Goal: Task Accomplishment & Management: Manage account settings

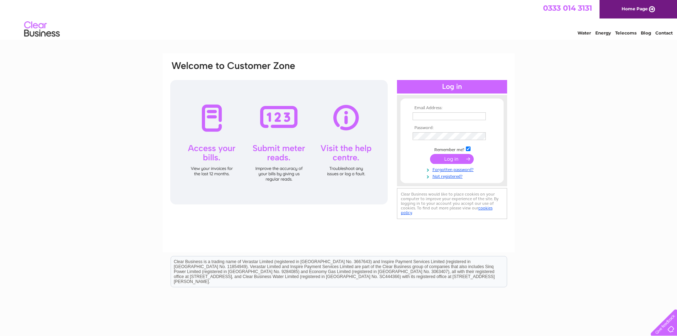
click at [474, 116] on input "text" at bounding box center [449, 116] width 73 height 8
type input "[PERSON_NAME][EMAIL_ADDRESS][DOMAIN_NAME]"
click at [453, 157] on input "submit" at bounding box center [452, 159] width 44 height 10
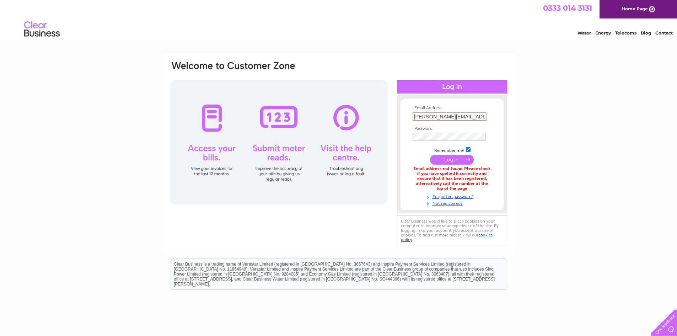
click at [428, 116] on input "[PERSON_NAME][EMAIL_ADDRESS][DOMAIN_NAME]" at bounding box center [450, 116] width 74 height 9
type input "info@pearlwhitedental.co.uk"
click at [443, 160] on input "submit" at bounding box center [452, 160] width 44 height 10
click at [422, 116] on input "info@pearlwhitedental.co.uk" at bounding box center [450, 116] width 74 height 9
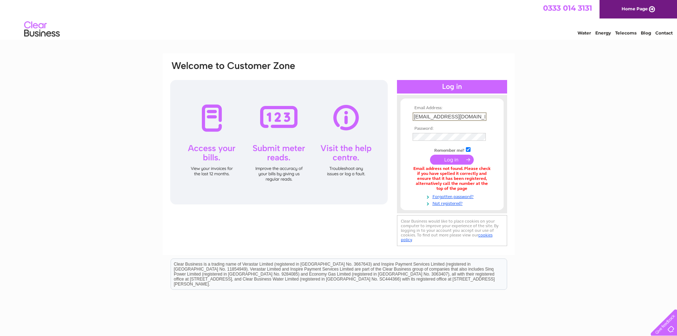
type input "accounts@pearlwhitedental.co.uk"
click at [447, 161] on input "submit" at bounding box center [452, 159] width 44 height 10
click at [450, 202] on link "Not registered?" at bounding box center [453, 202] width 81 height 7
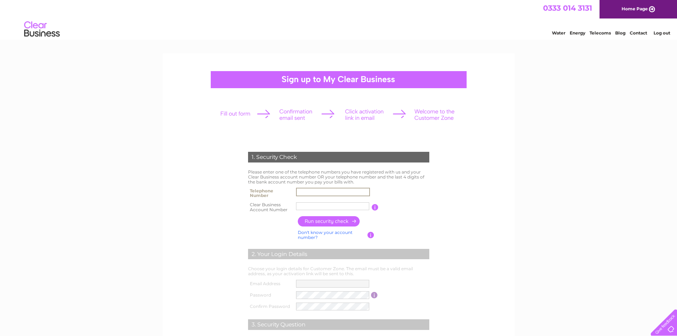
click at [358, 191] on input "text" at bounding box center [333, 192] width 74 height 9
type input "01236760707"
click at [333, 206] on input "text" at bounding box center [332, 206] width 73 height 8
click at [322, 233] on link "Don't know your account number?" at bounding box center [325, 235] width 55 height 10
click at [374, 208] on input "button" at bounding box center [374, 207] width 7 height 6
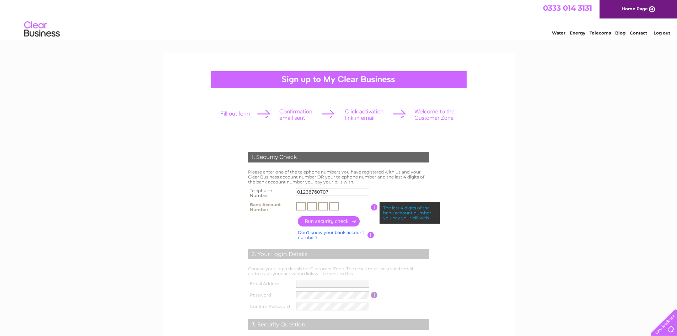
click at [301, 207] on input "text" at bounding box center [301, 206] width 10 height 9
type input "9"
click at [312, 207] on input "text" at bounding box center [312, 206] width 10 height 9
type input "2"
click at [324, 207] on input "text" at bounding box center [323, 206] width 10 height 9
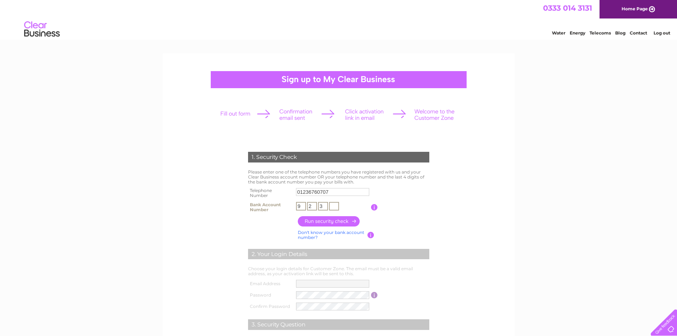
type input "3"
click at [334, 207] on input "text" at bounding box center [334, 206] width 10 height 9
type input "0"
click at [329, 218] on input "button" at bounding box center [329, 221] width 63 height 10
type input "**********"
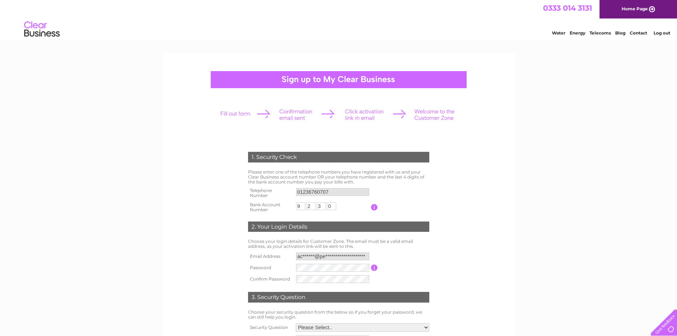
click at [376, 268] on input "button" at bounding box center [374, 267] width 7 height 6
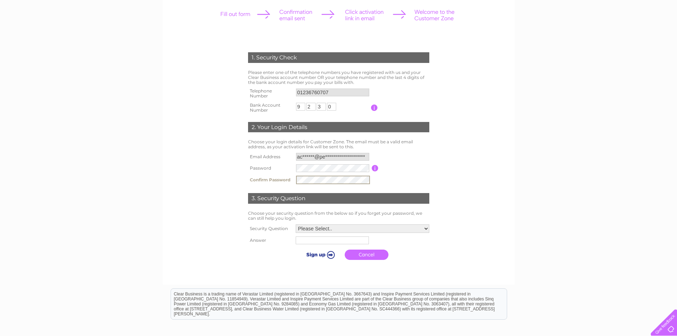
scroll to position [114, 0]
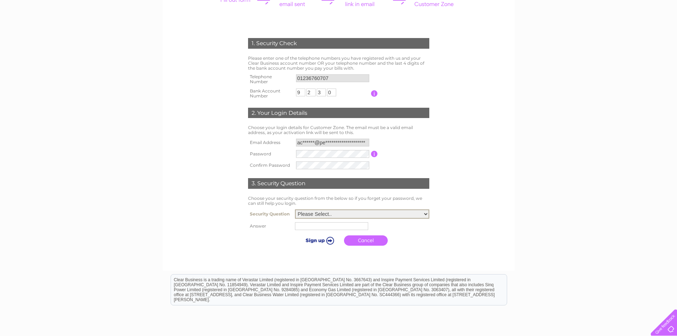
click at [425, 213] on select "Please Select.. In what town or city was your first job? In what town or city d…" at bounding box center [362, 213] width 134 height 9
select select "5"
click at [295, 210] on select "Please Select.. In what town or city was your first job? In what town or city d…" at bounding box center [362, 213] width 134 height 9
click at [339, 229] on input "text" at bounding box center [333, 225] width 74 height 9
type input "Storm"
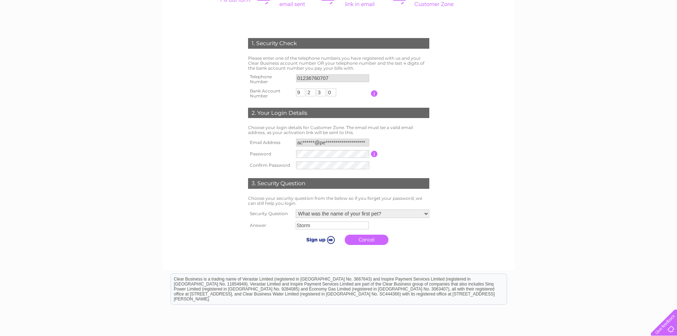
click at [328, 240] on input "submit" at bounding box center [320, 240] width 44 height 10
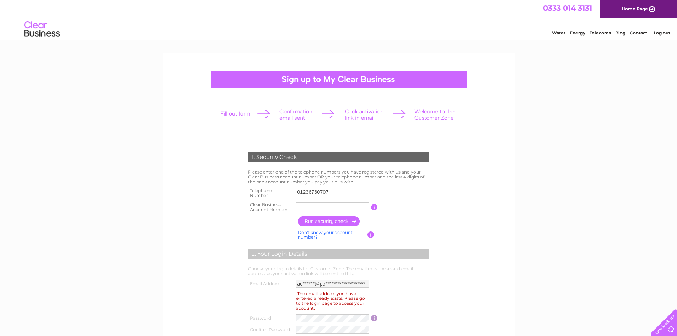
click at [328, 240] on td "Don't know your account number? Don't know your bank account number?" at bounding box center [331, 235] width 71 height 14
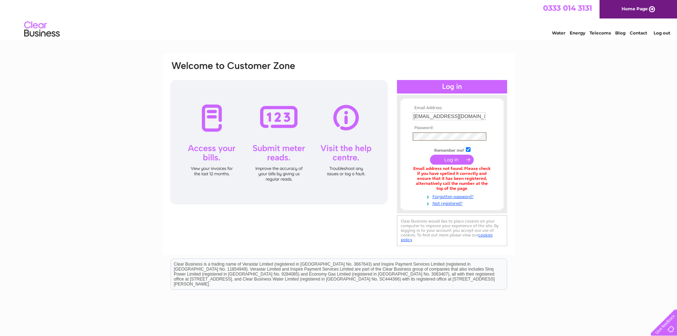
click at [430, 155] on input "submit" at bounding box center [452, 160] width 44 height 10
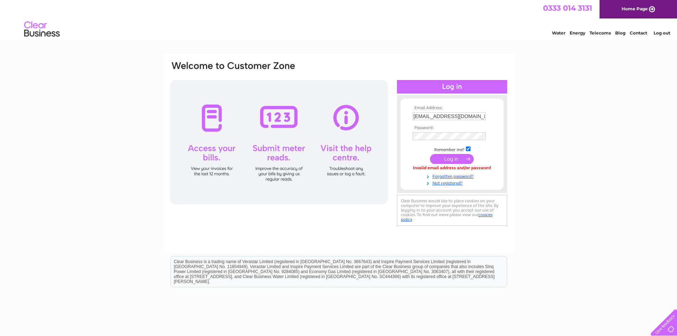
click at [453, 157] on input "submit" at bounding box center [452, 159] width 44 height 10
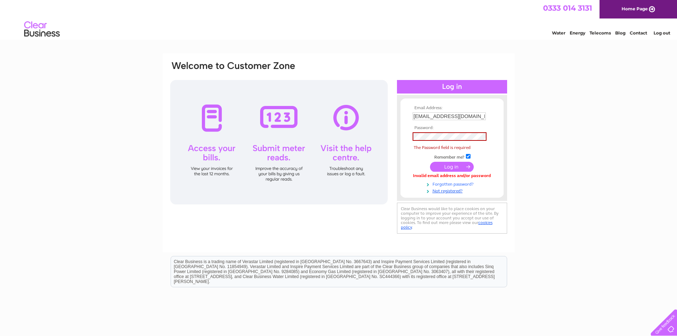
click at [455, 183] on link "Forgotten password?" at bounding box center [453, 183] width 81 height 7
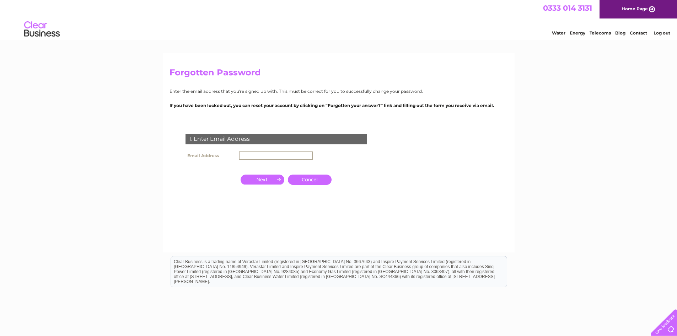
click at [295, 155] on input "text" at bounding box center [276, 155] width 74 height 9
type input "[EMAIL_ADDRESS][DOMAIN_NAME]"
click at [266, 179] on input "button" at bounding box center [263, 179] width 44 height 10
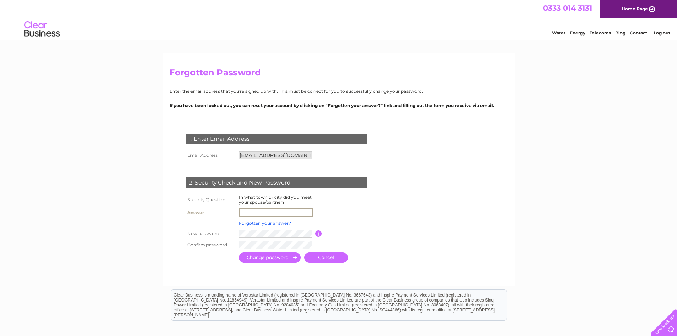
click at [290, 209] on input "text" at bounding box center [276, 212] width 74 height 9
type input "Glasgow"
click at [317, 232] on input "button" at bounding box center [318, 233] width 7 height 6
click at [279, 259] on input "submit" at bounding box center [270, 257] width 62 height 10
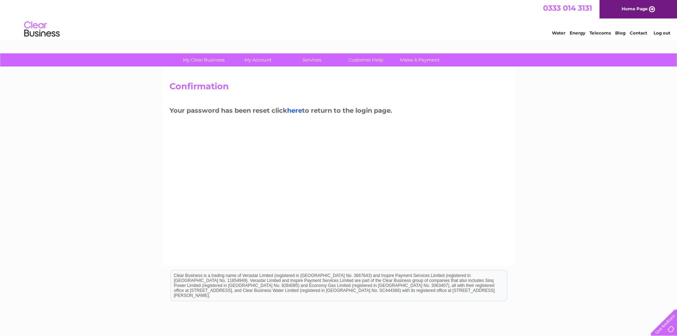
click at [299, 109] on link "here" at bounding box center [294, 111] width 15 height 8
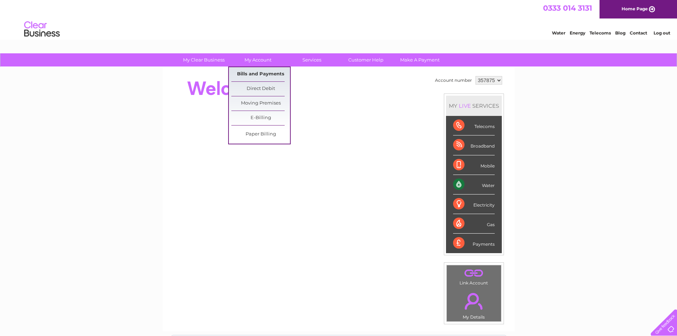
click at [253, 73] on link "Bills and Payments" at bounding box center [260, 74] width 59 height 14
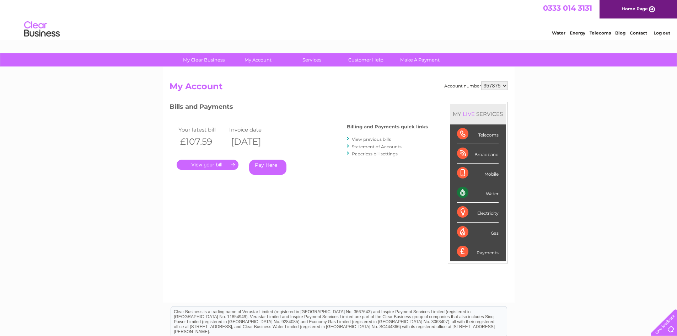
click at [376, 140] on link "View previous bills" at bounding box center [371, 138] width 39 height 5
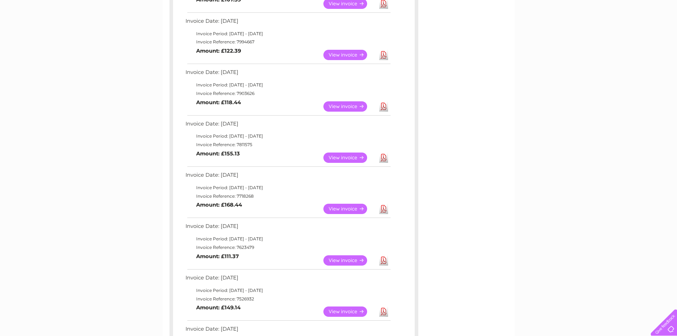
scroll to position [175, 0]
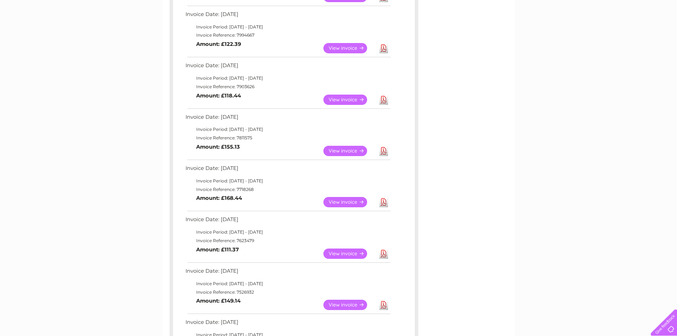
click at [384, 304] on link "Download" at bounding box center [383, 305] width 9 height 10
click at [385, 306] on link "Download" at bounding box center [383, 305] width 9 height 10
click at [385, 254] on link "Download" at bounding box center [383, 253] width 9 height 10
click at [353, 251] on link "View" at bounding box center [349, 253] width 52 height 10
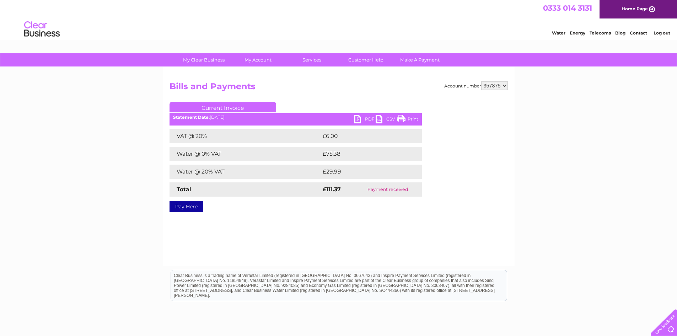
click at [368, 117] on link "PDF" at bounding box center [364, 120] width 21 height 10
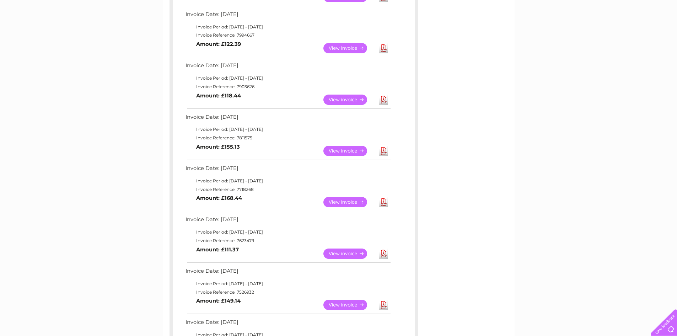
click at [350, 202] on link "View" at bounding box center [349, 202] width 52 height 10
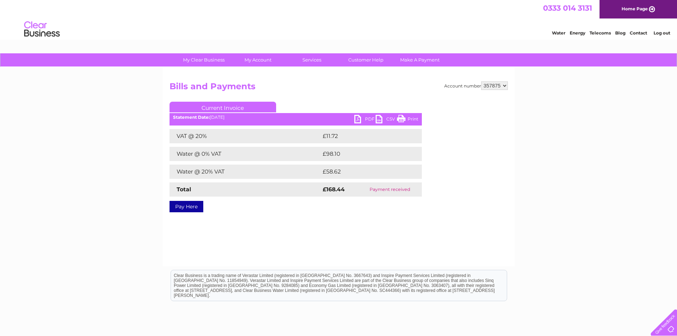
click at [365, 117] on link "PDF" at bounding box center [364, 120] width 21 height 10
